Goal: Find specific page/section: Find specific page/section

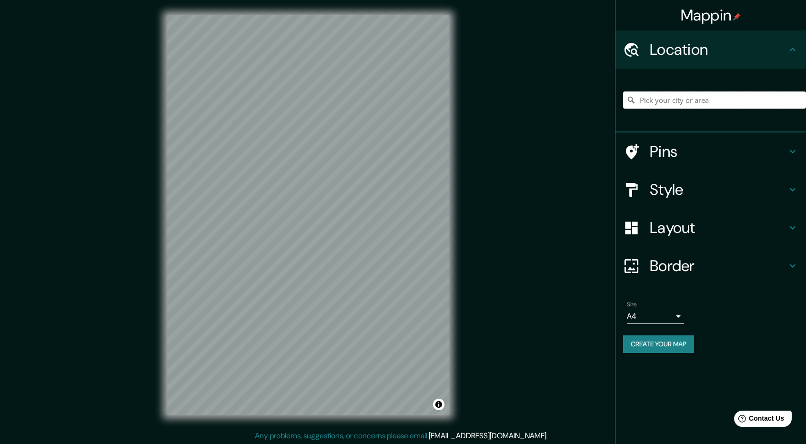
click at [708, 107] on input "Pick your city or area" at bounding box center [714, 99] width 183 height 17
paste input "[GEOGRAPHIC_DATA]"
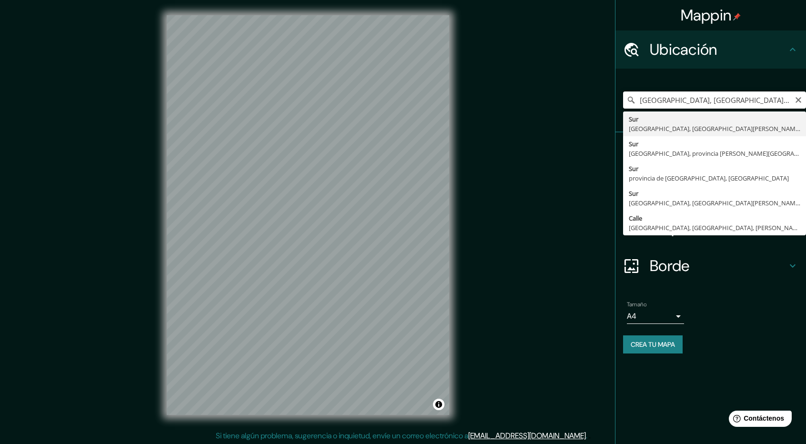
click at [690, 100] on input "[GEOGRAPHIC_DATA], [GEOGRAPHIC_DATA], [GEOGRAPHIC_DATA][PERSON_NAME], [GEOGRAPH…" at bounding box center [714, 99] width 183 height 17
paste input "[GEOGRAPHIC_DATA]"
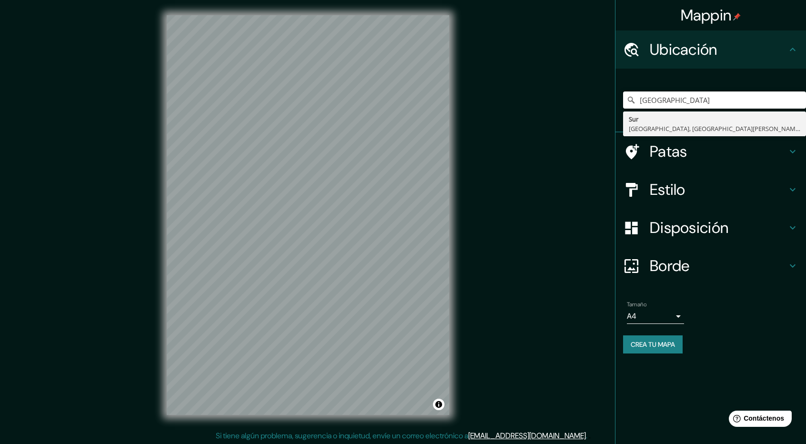
drag, startPoint x: 753, startPoint y: 104, endPoint x: 579, endPoint y: 110, distance: 174.4
click at [578, 110] on div "Mappin Ubicación [GEOGRAPHIC_DATA] Sur [GEOGRAPHIC_DATA], [GEOGRAPHIC_DATA][PER…" at bounding box center [403, 222] width 806 height 445
click at [731, 99] on input "[GEOGRAPHIC_DATA]" at bounding box center [714, 99] width 183 height 17
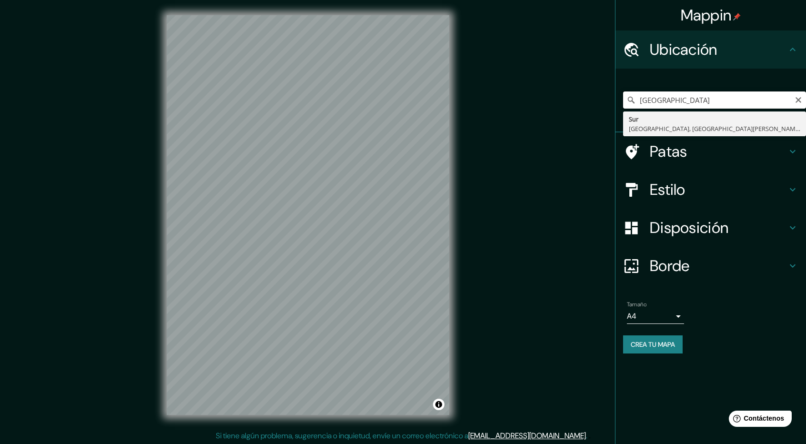
paste input "Mercado Central [PERSON_NAME]"
drag, startPoint x: 747, startPoint y: 101, endPoint x: 532, endPoint y: 129, distance: 216.1
click at [532, 129] on div "Mappin Ubicación Mercado Central [PERSON_NAME] [GEOGRAPHIC_DATA], [GEOGRAPHIC_D…" at bounding box center [403, 222] width 806 height 445
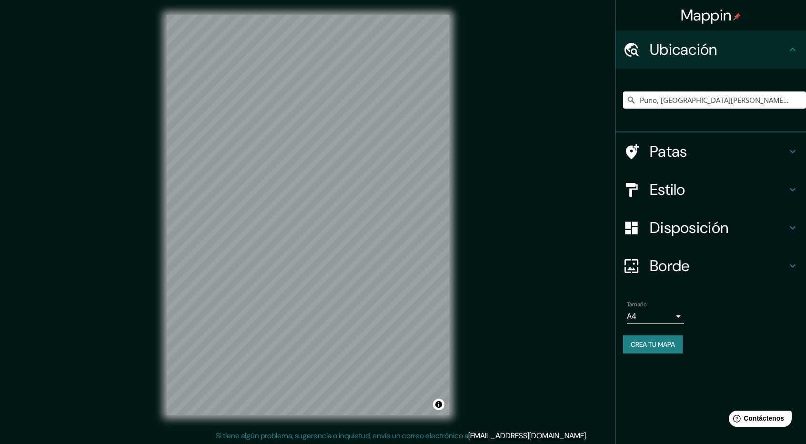
scroll to position [1, 0]
click at [684, 100] on input "Puno, [GEOGRAPHIC_DATA][PERSON_NAME], [GEOGRAPHIC_DATA]" at bounding box center [714, 99] width 183 height 17
click at [681, 101] on input "Puno, [GEOGRAPHIC_DATA][PERSON_NAME], [GEOGRAPHIC_DATA]" at bounding box center [714, 99] width 183 height 17
drag, startPoint x: 657, startPoint y: 100, endPoint x: 784, endPoint y: 106, distance: 127.3
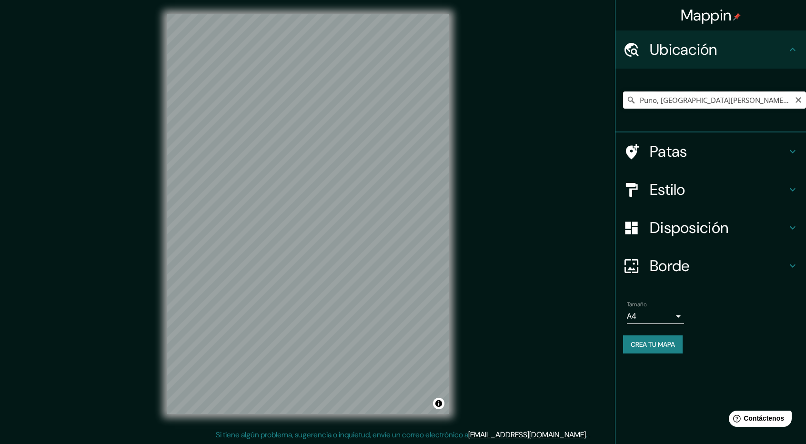
click at [784, 106] on input "Puno, [GEOGRAPHIC_DATA][PERSON_NAME], [GEOGRAPHIC_DATA]" at bounding box center [714, 99] width 183 height 17
paste input "[GEOGRAPHIC_DATA]"
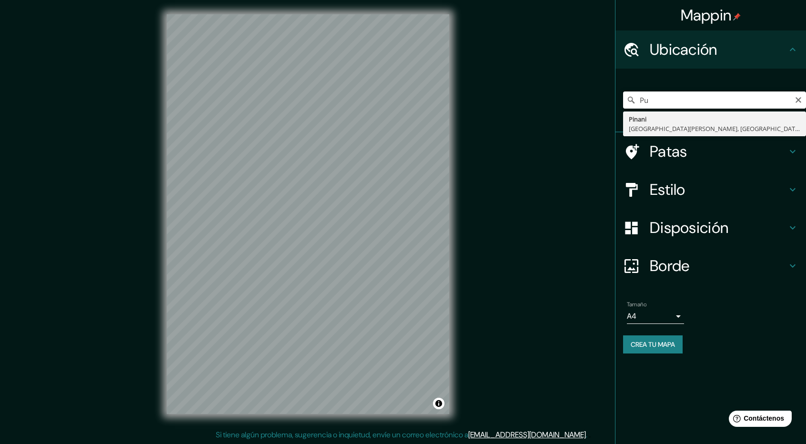
type input "P"
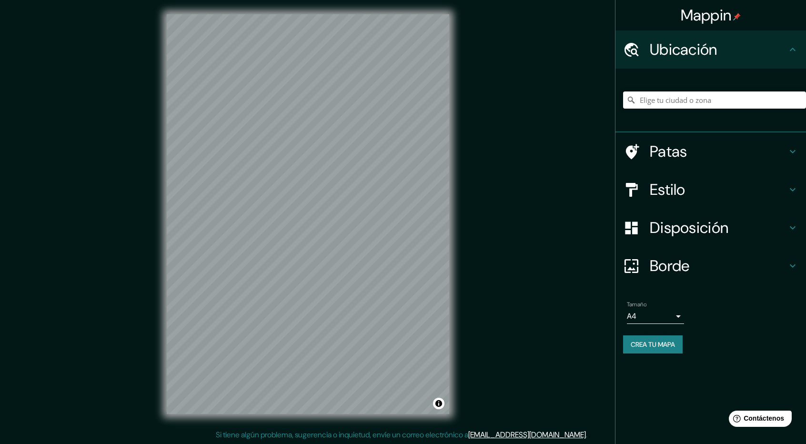
paste input "[GEOGRAPHIC_DATA]"
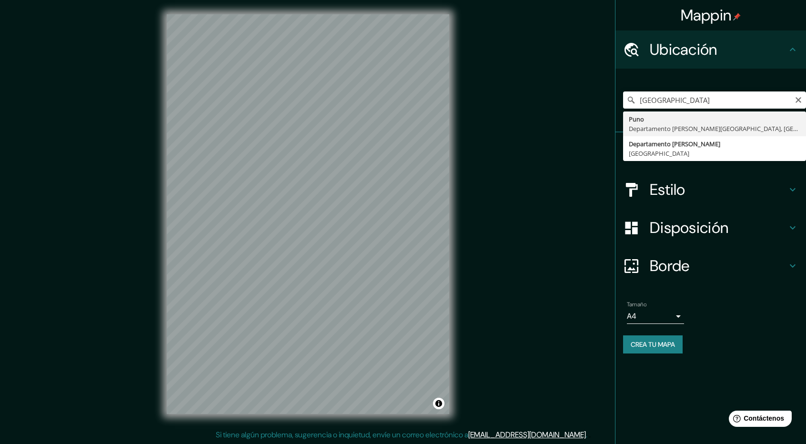
type input "Puno, [GEOGRAPHIC_DATA][PERSON_NAME], [GEOGRAPHIC_DATA]"
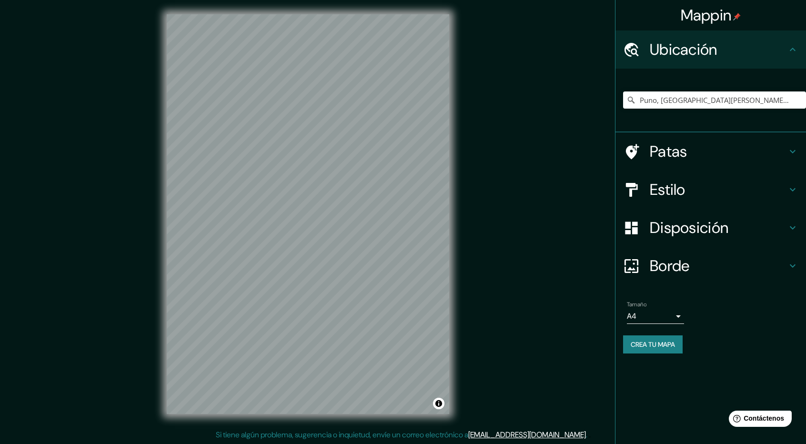
scroll to position [0, 0]
click at [460, 191] on div "© Mapbox © OpenStreetMap Mejora este mapa" at bounding box center [307, 215] width 313 height 430
click at [454, 317] on div "© Mapbox © OpenStreetMap Mejora este mapa" at bounding box center [307, 215] width 313 height 430
